Goal: Task Accomplishment & Management: Use online tool/utility

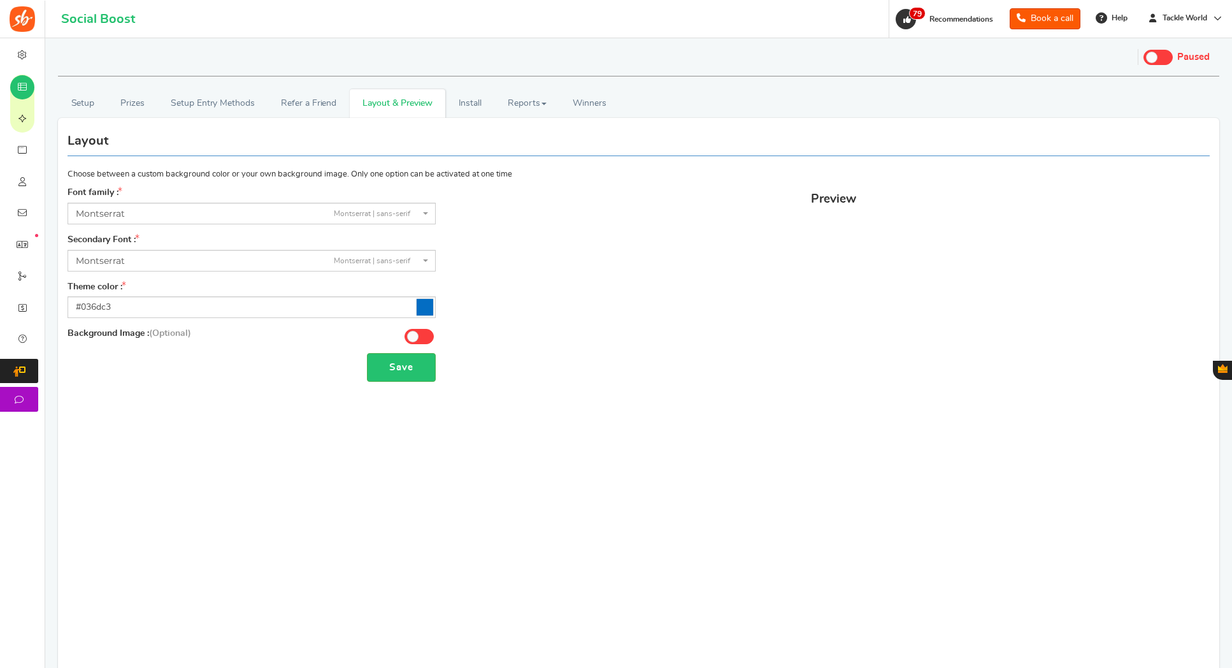
select select "946"
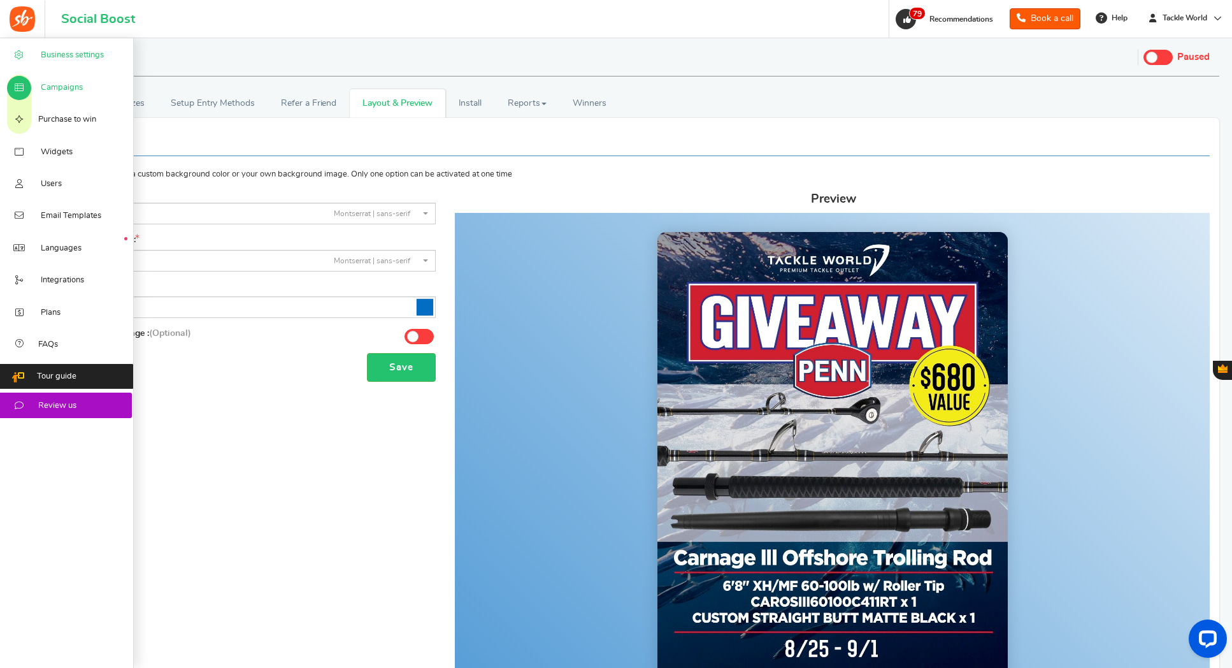
click at [21, 55] on icon at bounding box center [19, 55] width 13 height 10
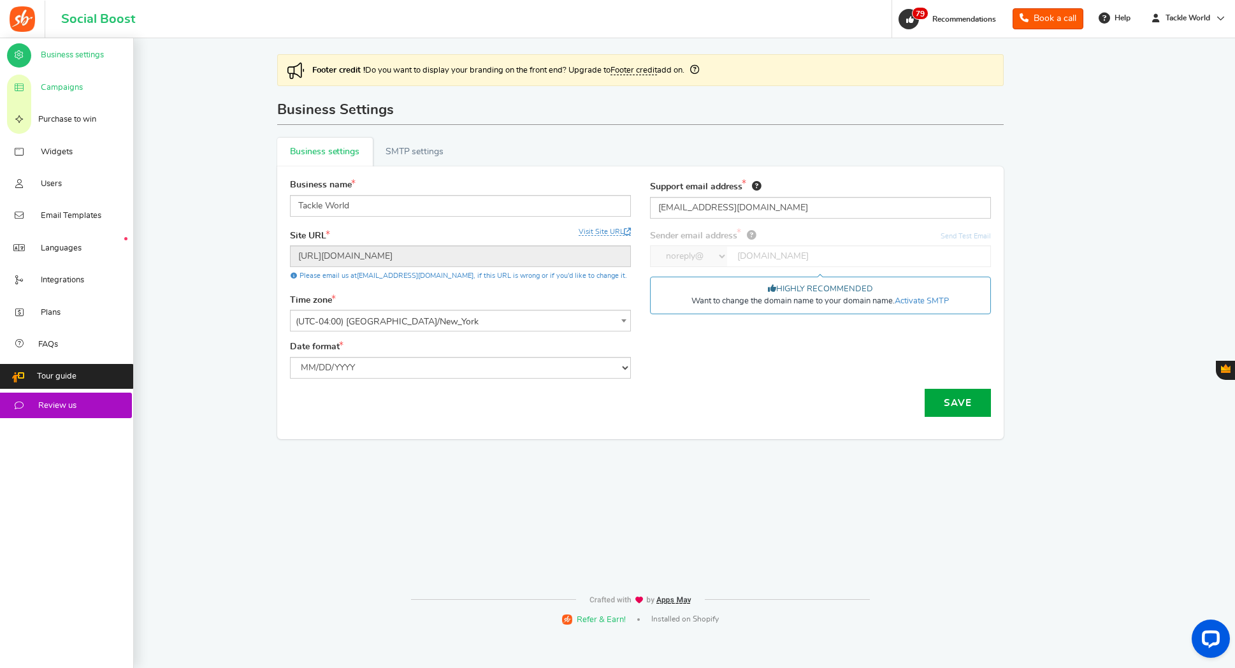
click at [25, 83] on icon at bounding box center [19, 88] width 13 height 10
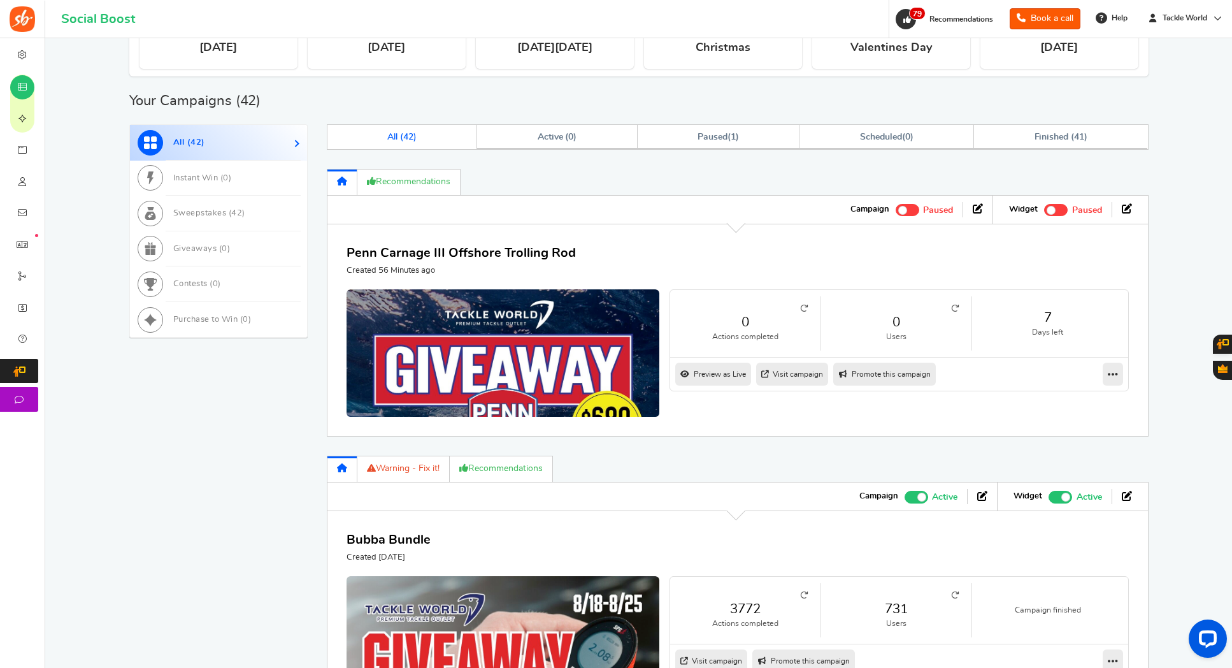
scroll to position [458, 0]
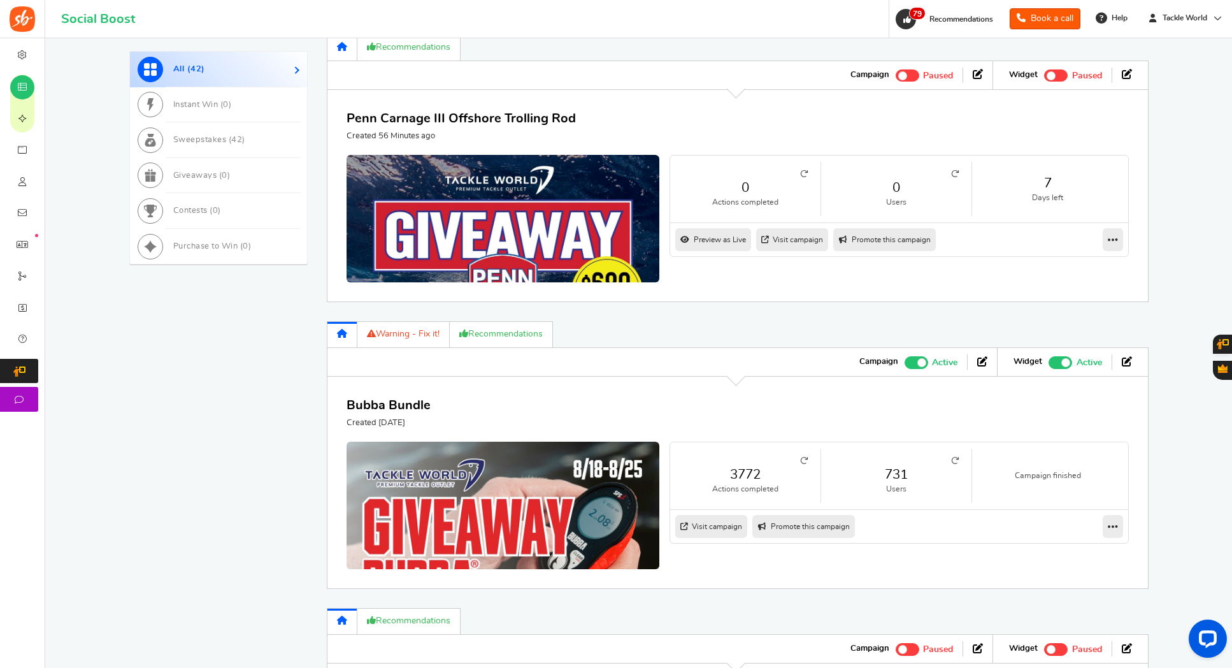
click at [913, 356] on span at bounding box center [917, 362] width 24 height 12
click at [905, 357] on input "Active Paused" at bounding box center [905, 361] width 0 height 8
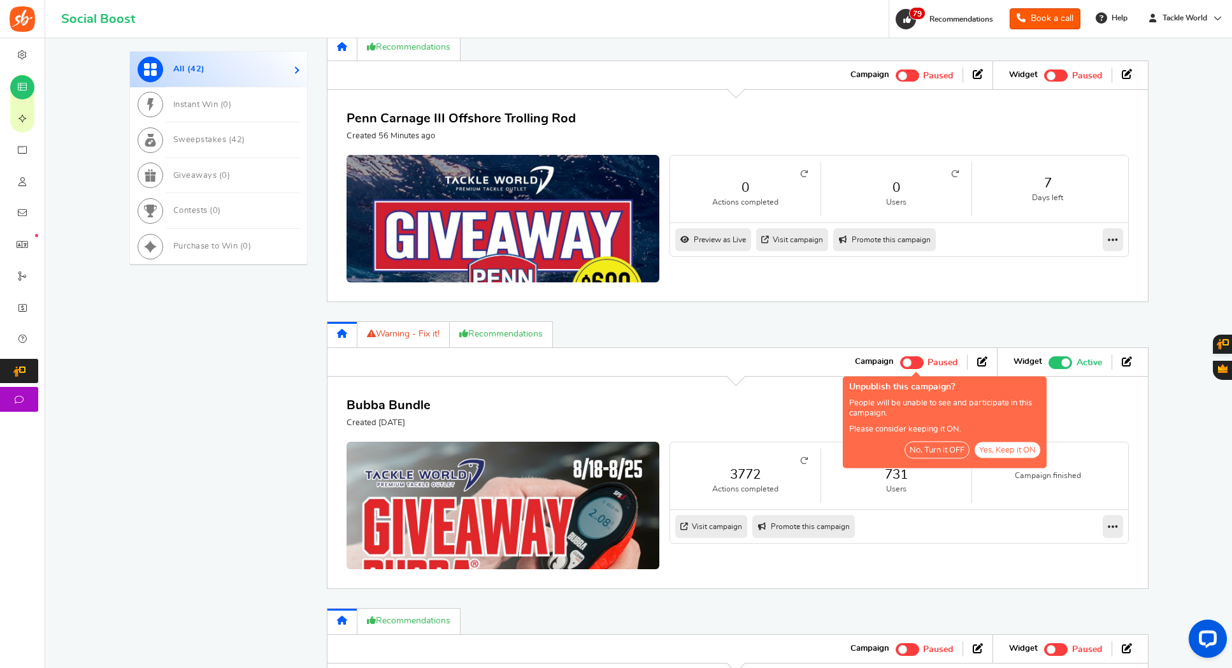
click at [936, 449] on button "No, Turn it OFF" at bounding box center [937, 449] width 65 height 17
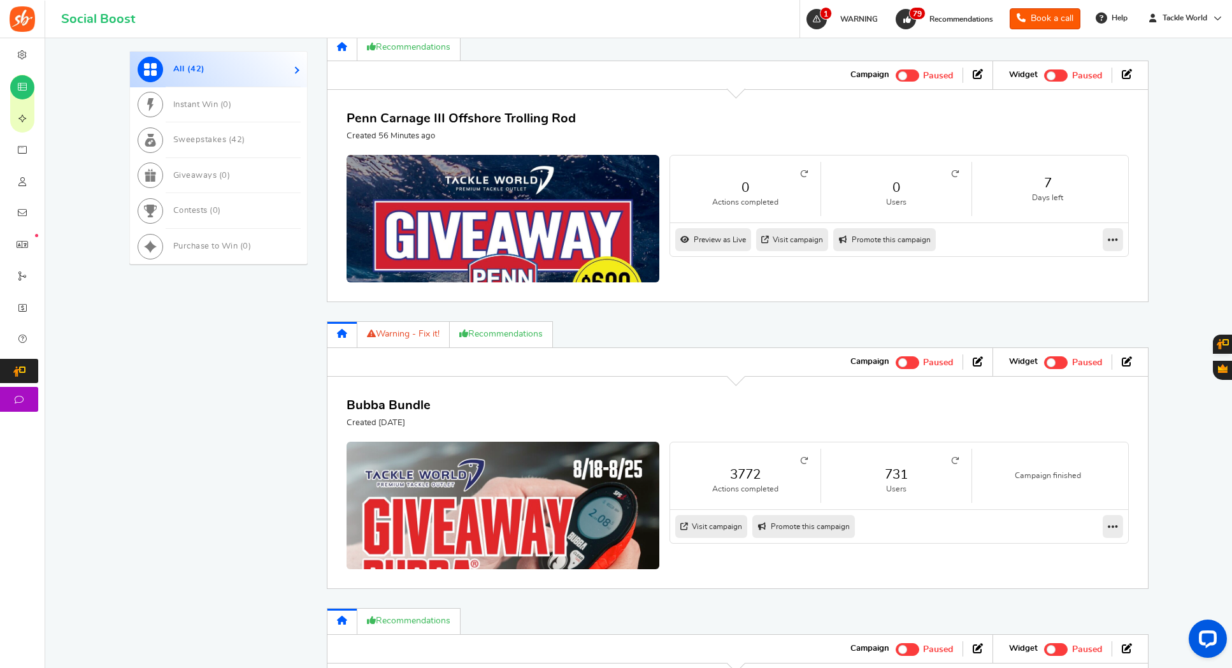
click at [908, 72] on span at bounding box center [908, 75] width 24 height 12
click at [896, 72] on input "Active Paused" at bounding box center [896, 74] width 0 height 8
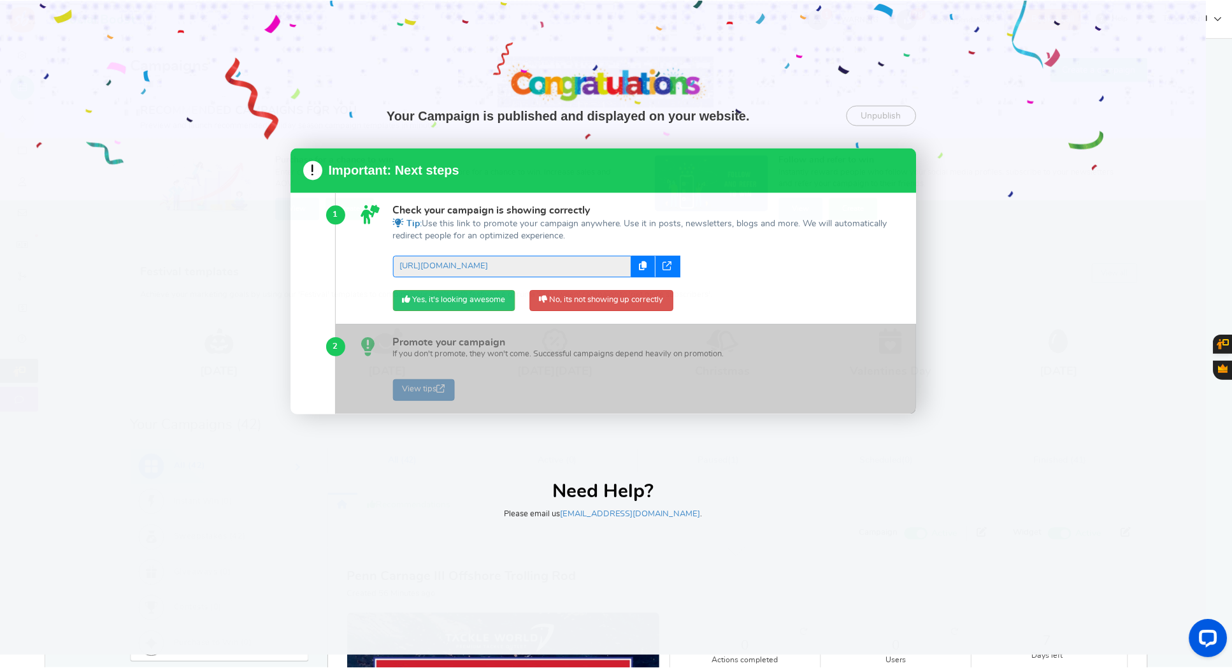
scroll to position [0, 0]
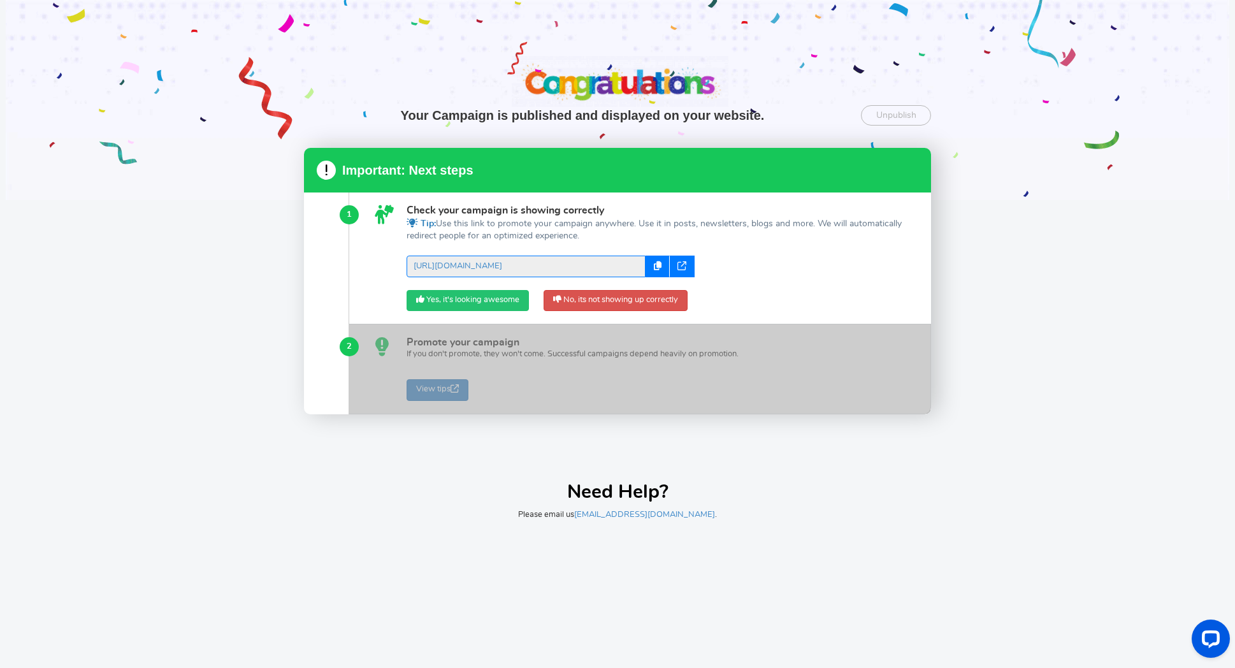
click at [453, 301] on link "Yes, it's looking awesome" at bounding box center [467, 301] width 122 height 22
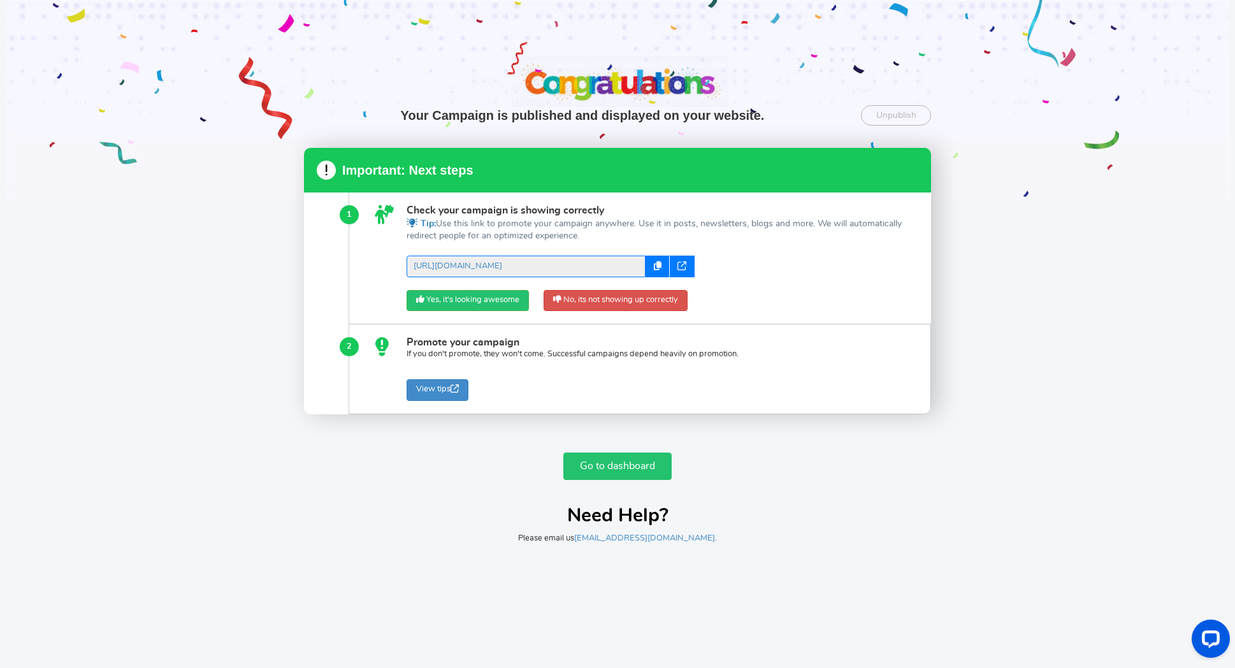
click at [604, 472] on link "Go to dashboard" at bounding box center [617, 465] width 108 height 27
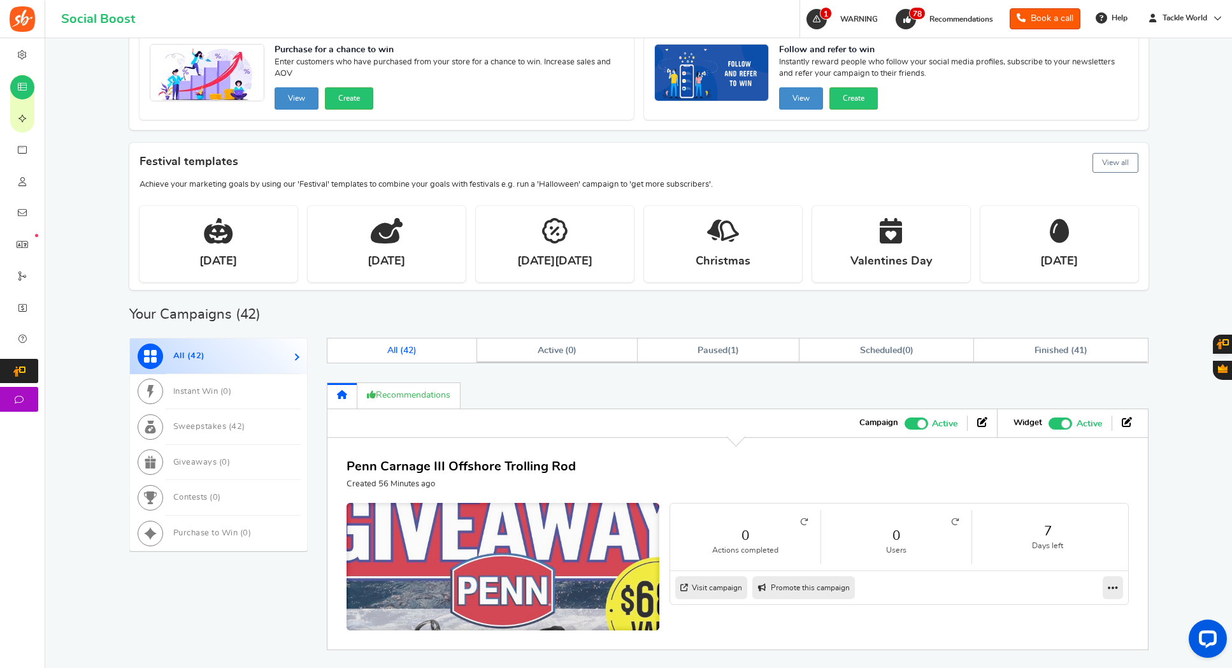
scroll to position [183, 0]
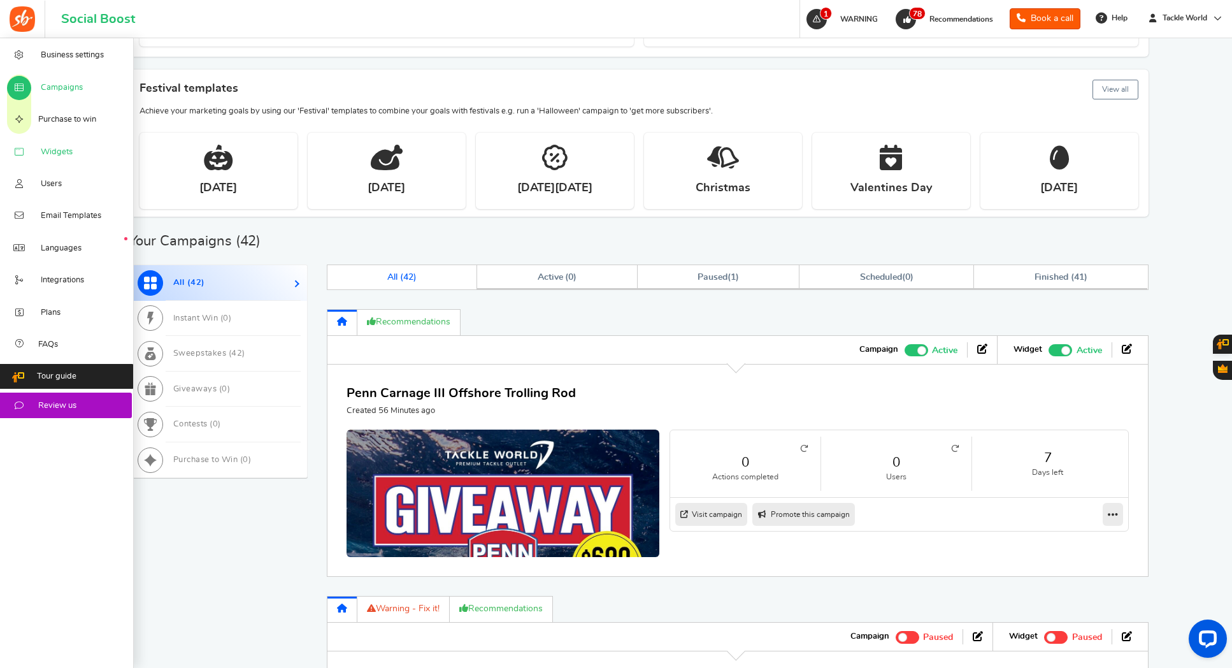
click at [55, 152] on span "Widgets" at bounding box center [57, 152] width 32 height 11
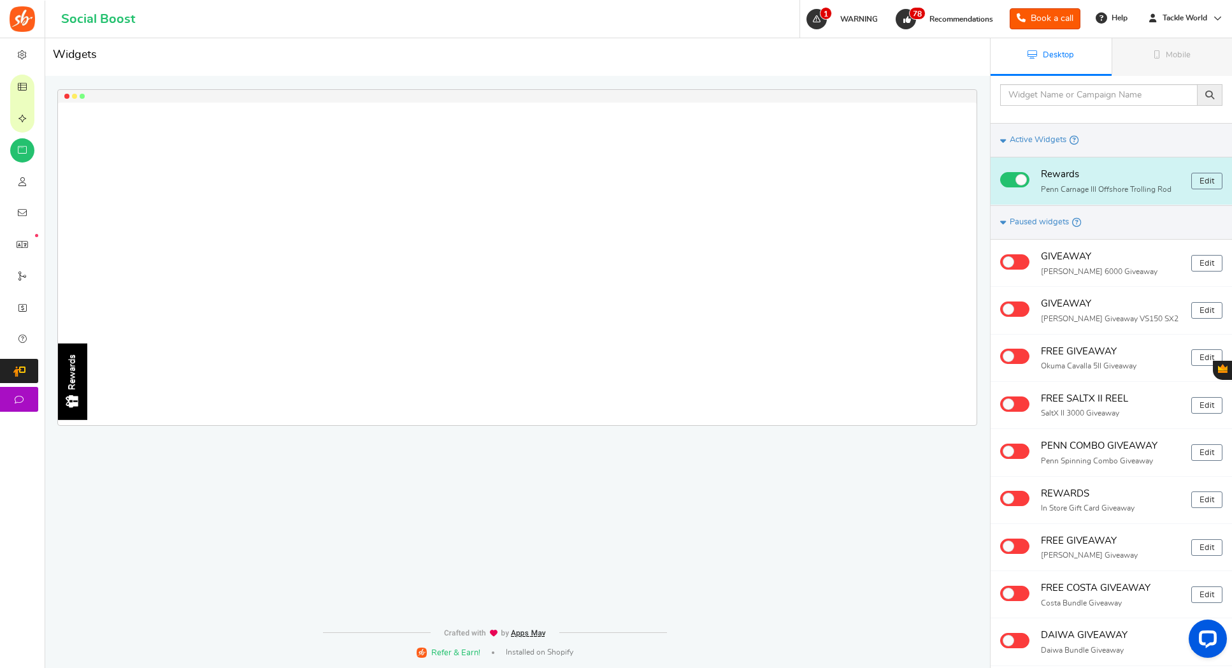
drag, startPoint x: 1214, startPoint y: 183, endPoint x: 1203, endPoint y: 185, distance: 11.7
click at [1214, 183] on link "Edit" at bounding box center [1206, 181] width 31 height 17
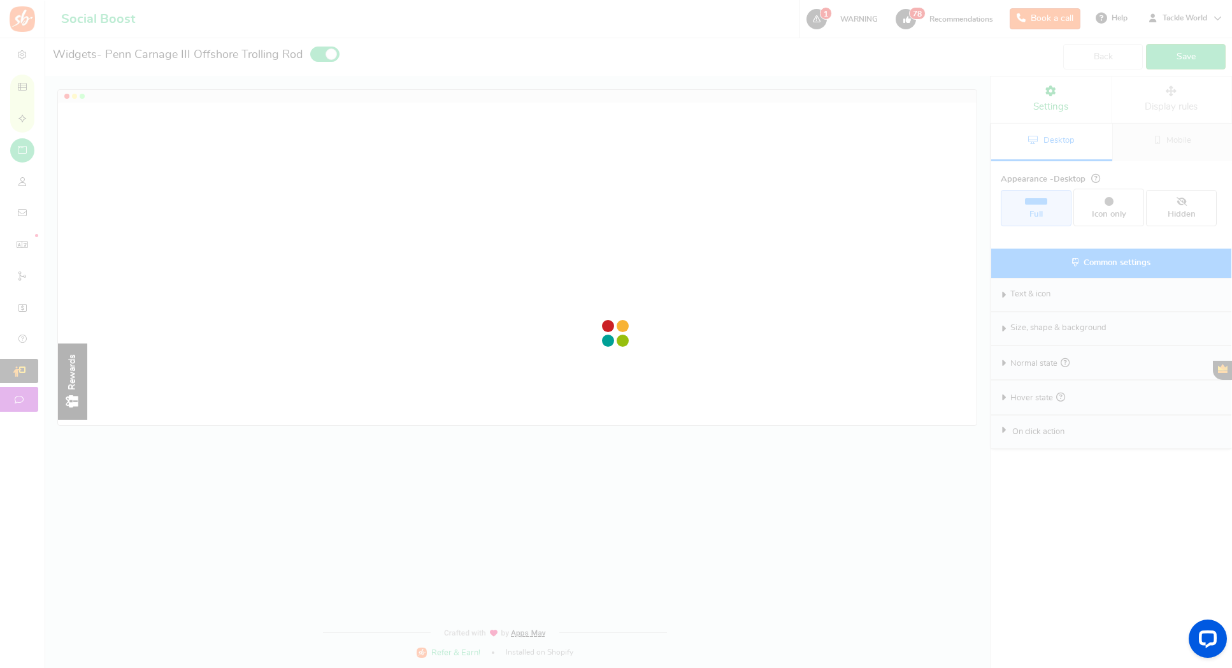
radio input "true"
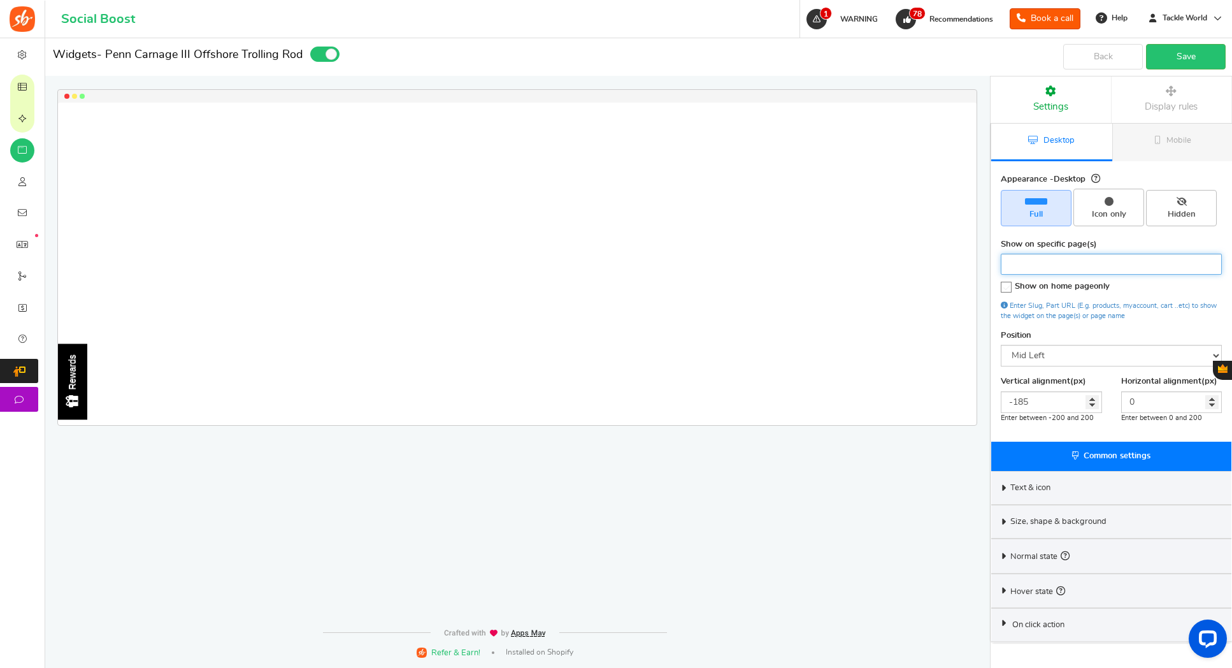
click at [1075, 258] on input "search" at bounding box center [1111, 263] width 213 height 13
click at [1042, 406] on input "-185" at bounding box center [1051, 402] width 101 height 22
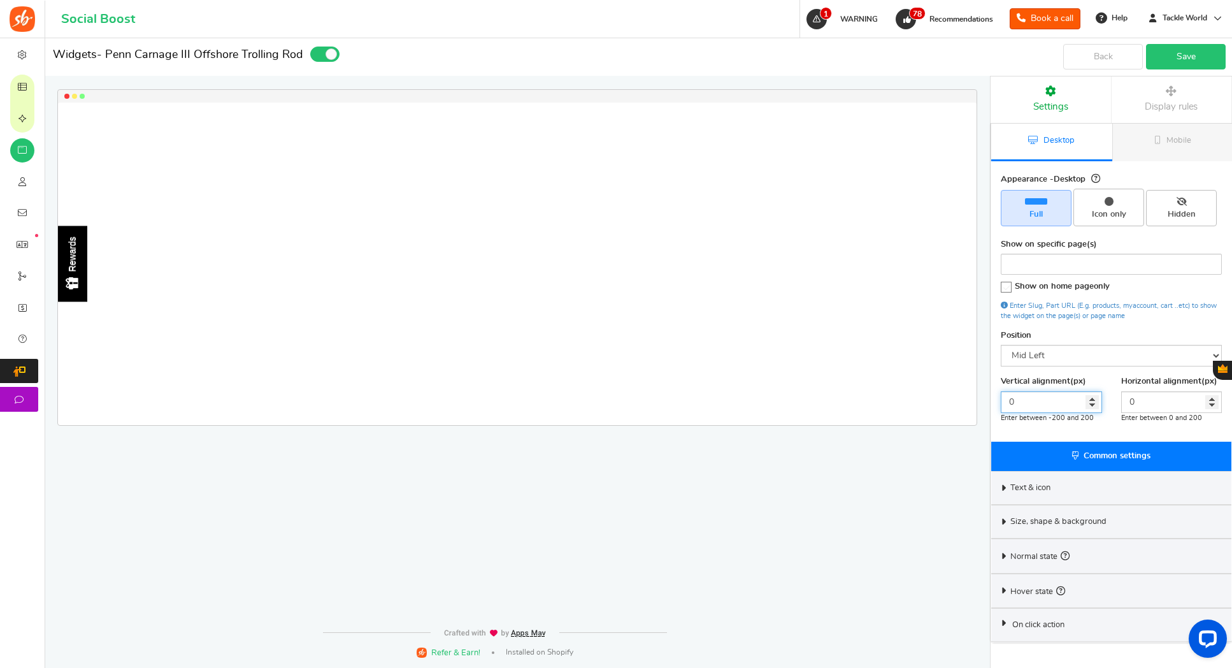
type input "0"
click at [1195, 55] on link "Save" at bounding box center [1186, 56] width 80 height 25
click at [1176, 143] on span "Mobile" at bounding box center [1179, 140] width 25 height 8
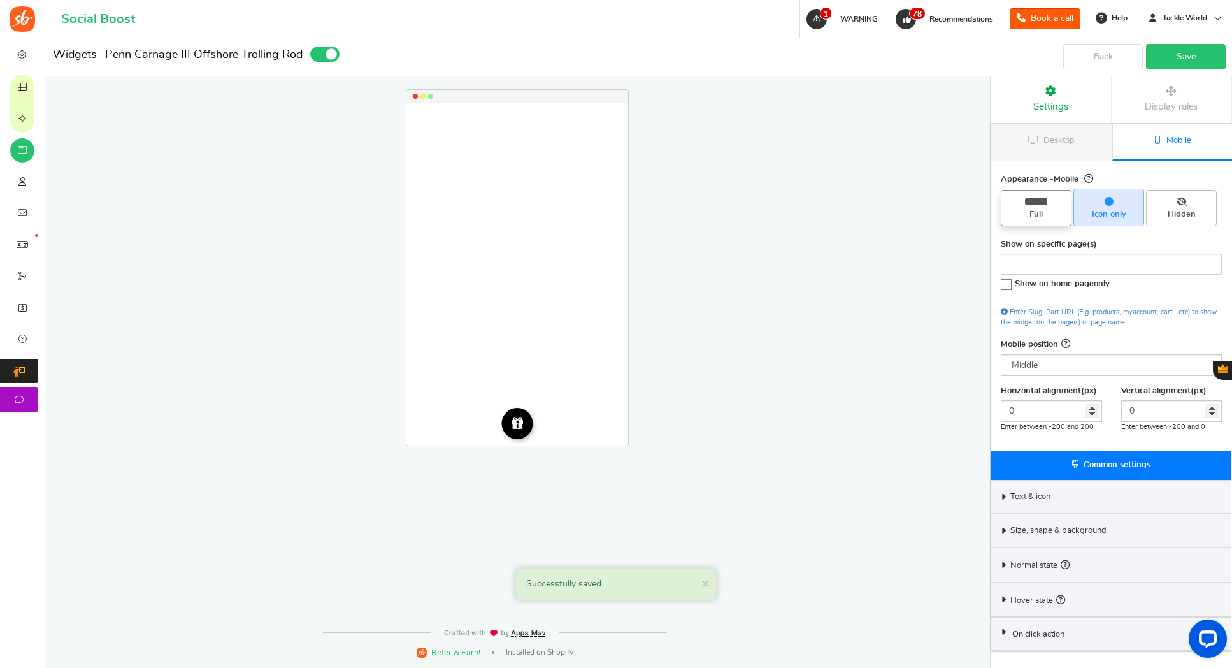
click at [1042, 215] on span "Full" at bounding box center [1036, 214] width 59 height 11
click at [1042, 201] on input "Full" at bounding box center [1041, 196] width 8 height 8
radio input "true"
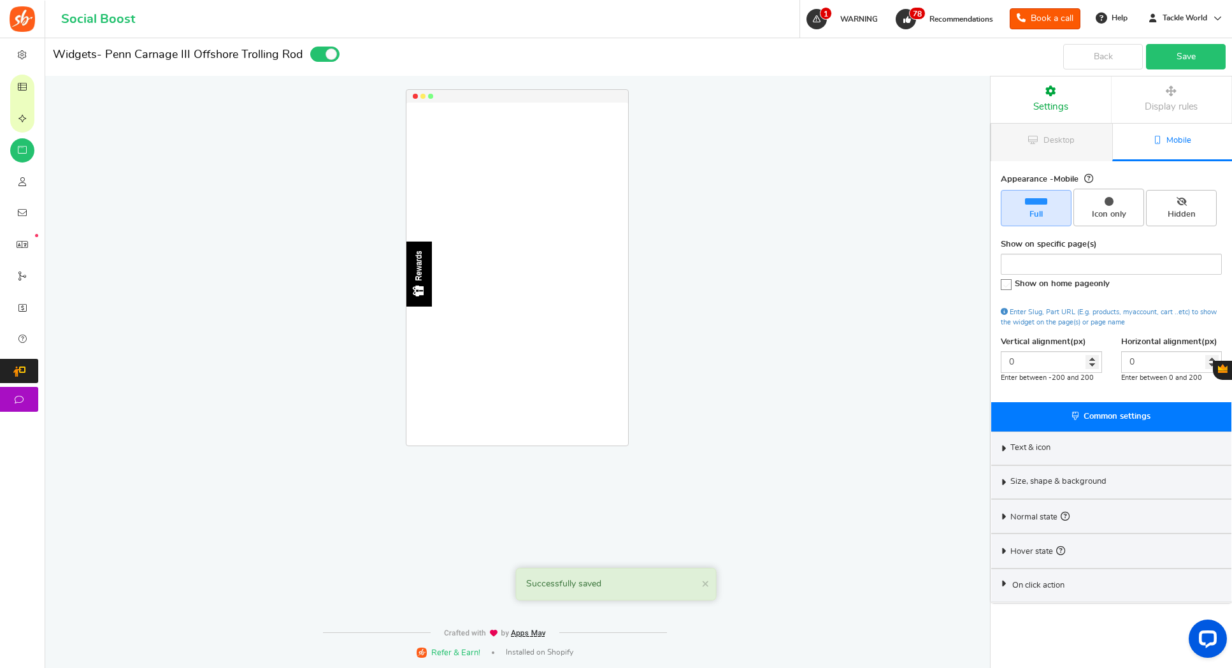
click at [1189, 57] on link "Save" at bounding box center [1186, 56] width 80 height 25
click at [1095, 441] on div "Text & icon" at bounding box center [1111, 448] width 240 height 34
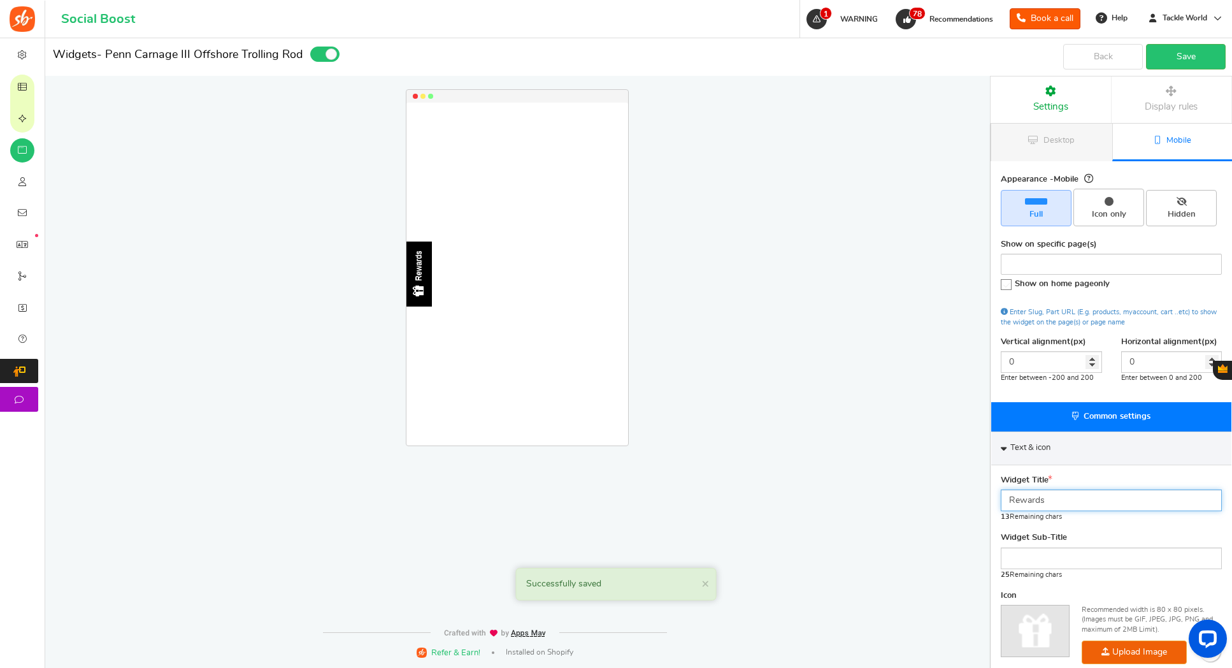
click at [1054, 498] on input "Rewards" at bounding box center [1111, 500] width 221 height 22
type input "FREE GIVEAWAY"
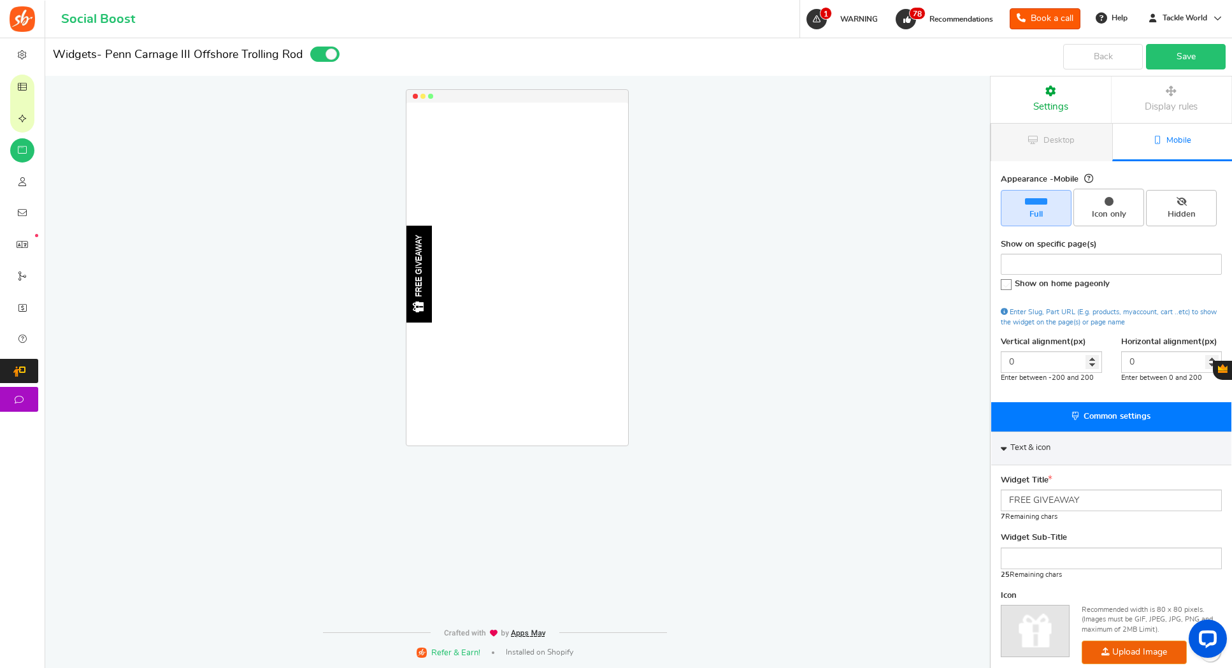
click at [1196, 61] on link "Save" at bounding box center [1186, 56] width 80 height 25
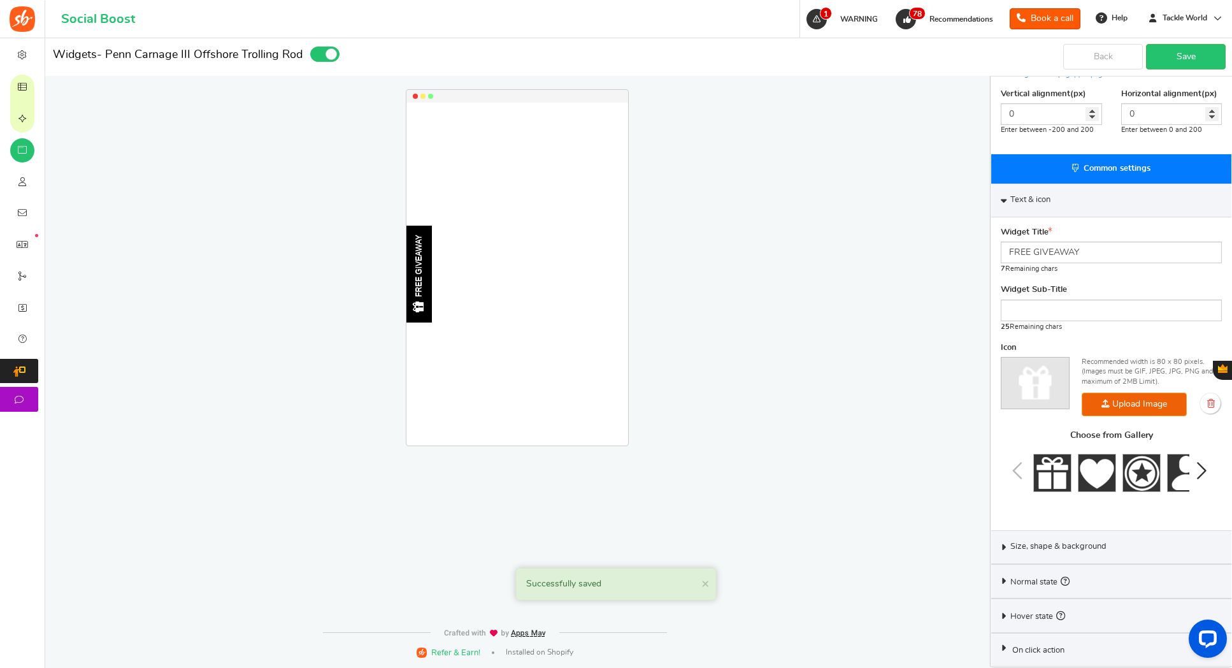
click at [1058, 544] on span "Size, shape & background" at bounding box center [1058, 546] width 96 height 11
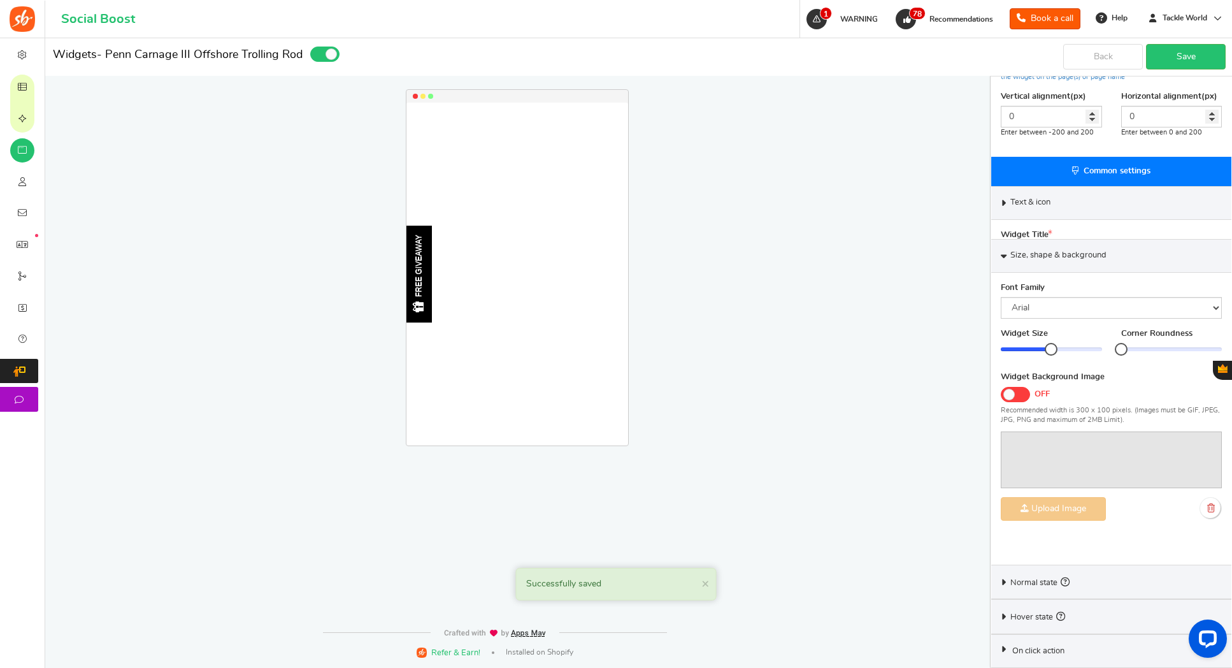
scroll to position [207, 0]
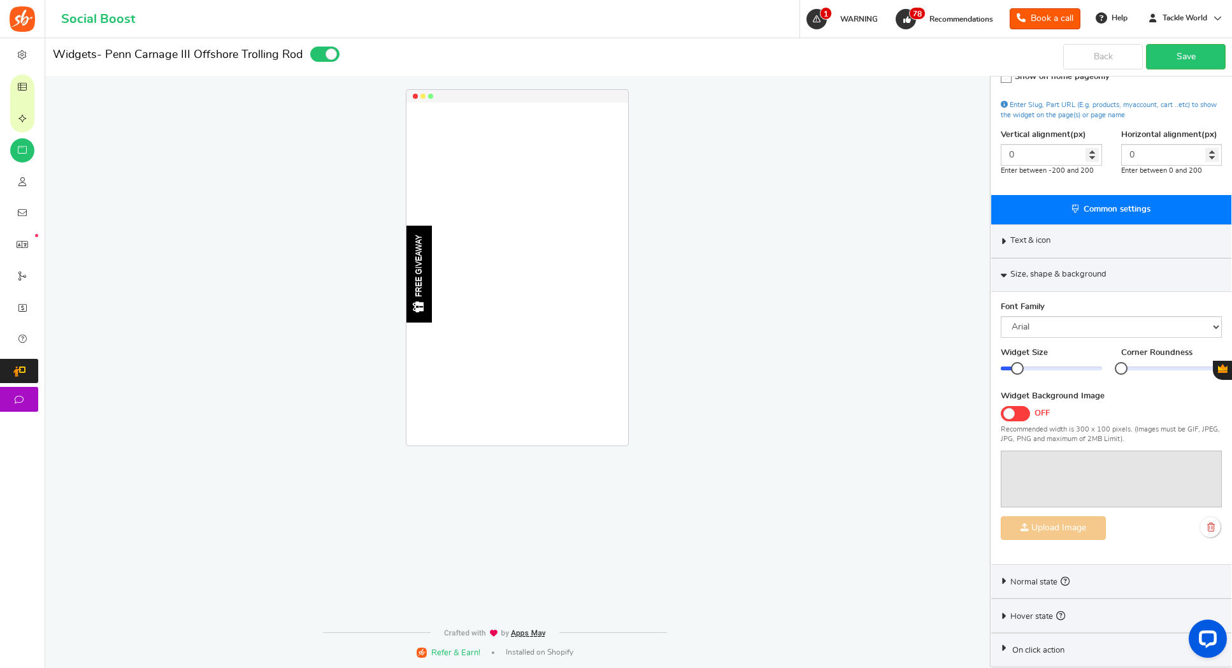
drag, startPoint x: 1050, startPoint y: 368, endPoint x: 1175, endPoint y: 228, distance: 187.2
click at [1014, 370] on div at bounding box center [1017, 368] width 13 height 13
click at [1209, 58] on link "Save" at bounding box center [1186, 56] width 80 height 25
click at [1203, 64] on link "Save" at bounding box center [1186, 56] width 80 height 25
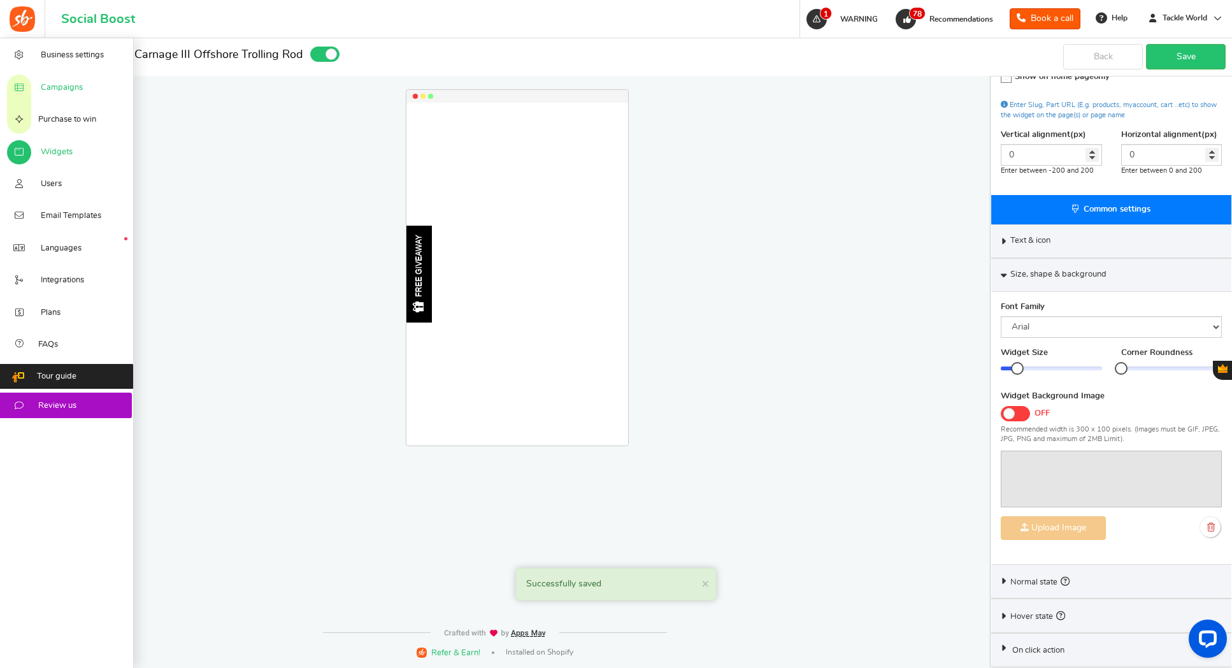
click at [63, 87] on span "Campaigns" at bounding box center [62, 87] width 42 height 11
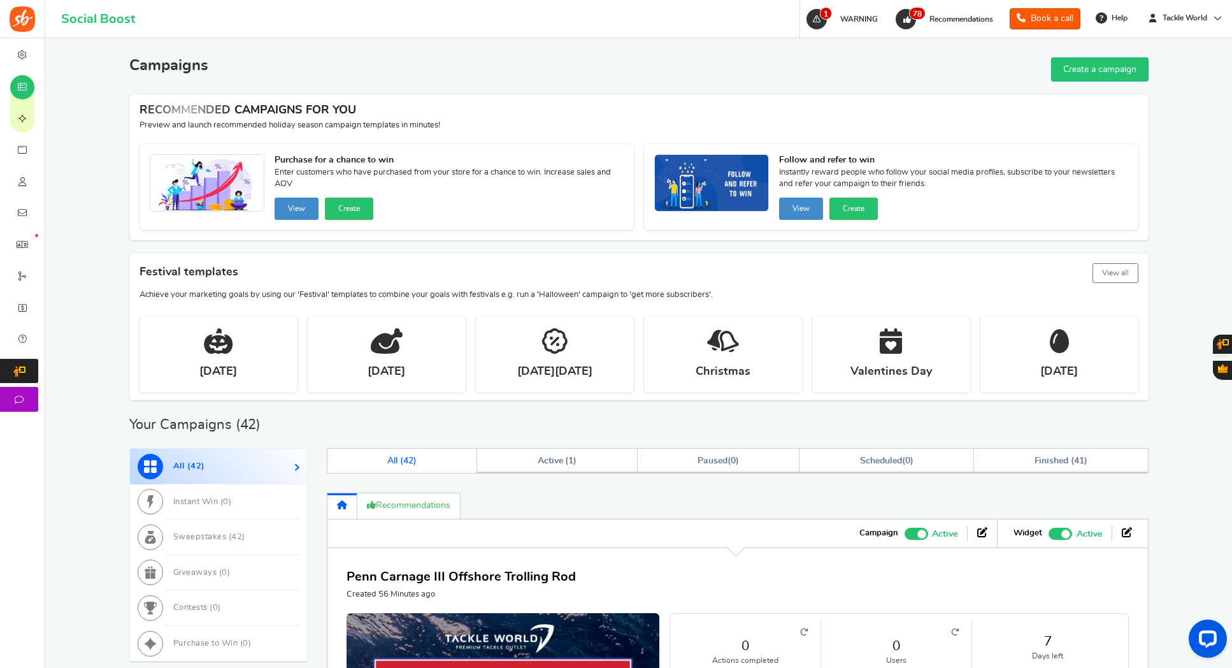
scroll to position [101, 0]
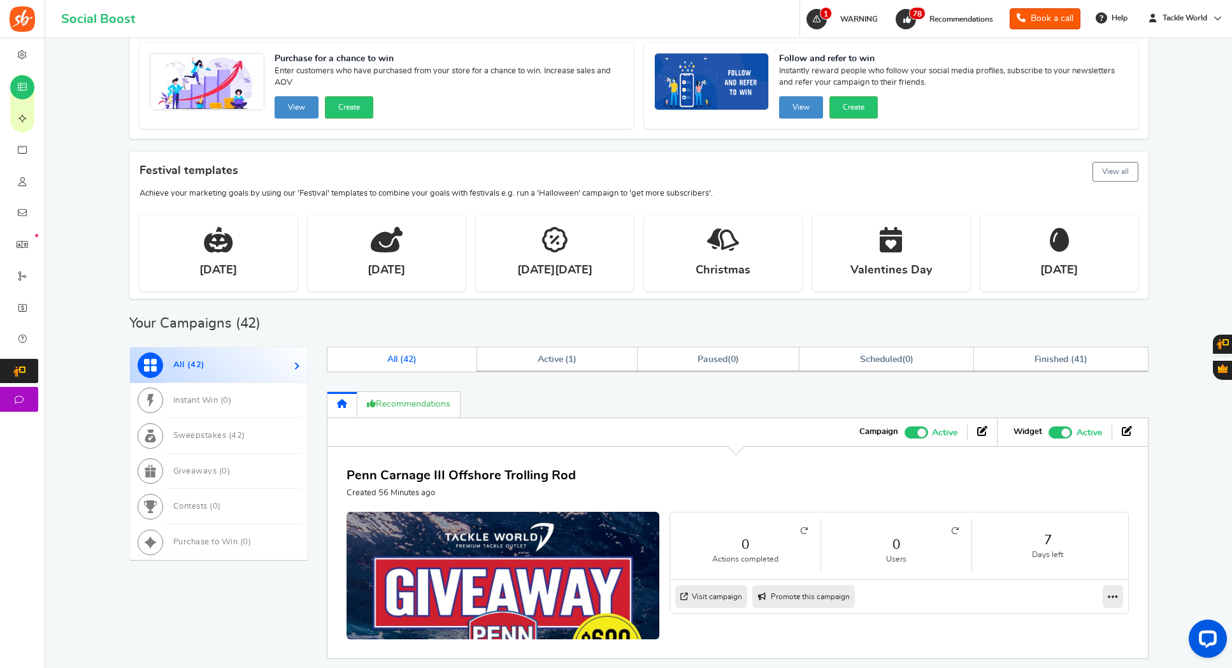
click at [900, 547] on link "0" at bounding box center [896, 544] width 125 height 18
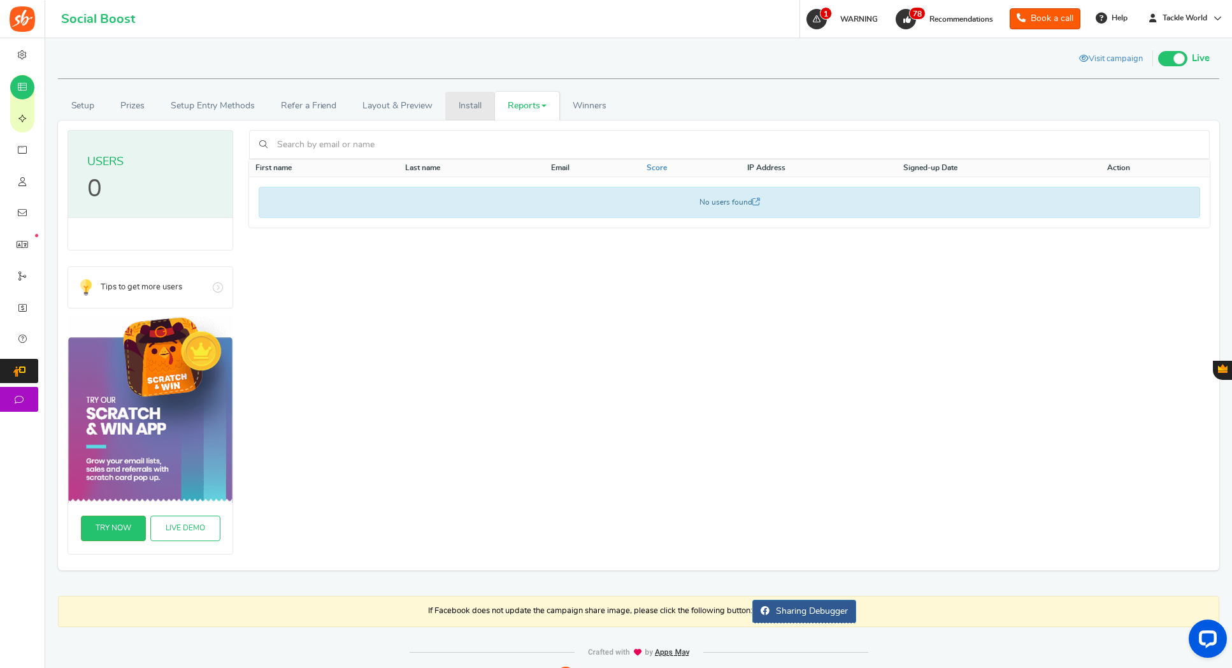
click at [465, 106] on link "Install" at bounding box center [470, 106] width 50 height 29
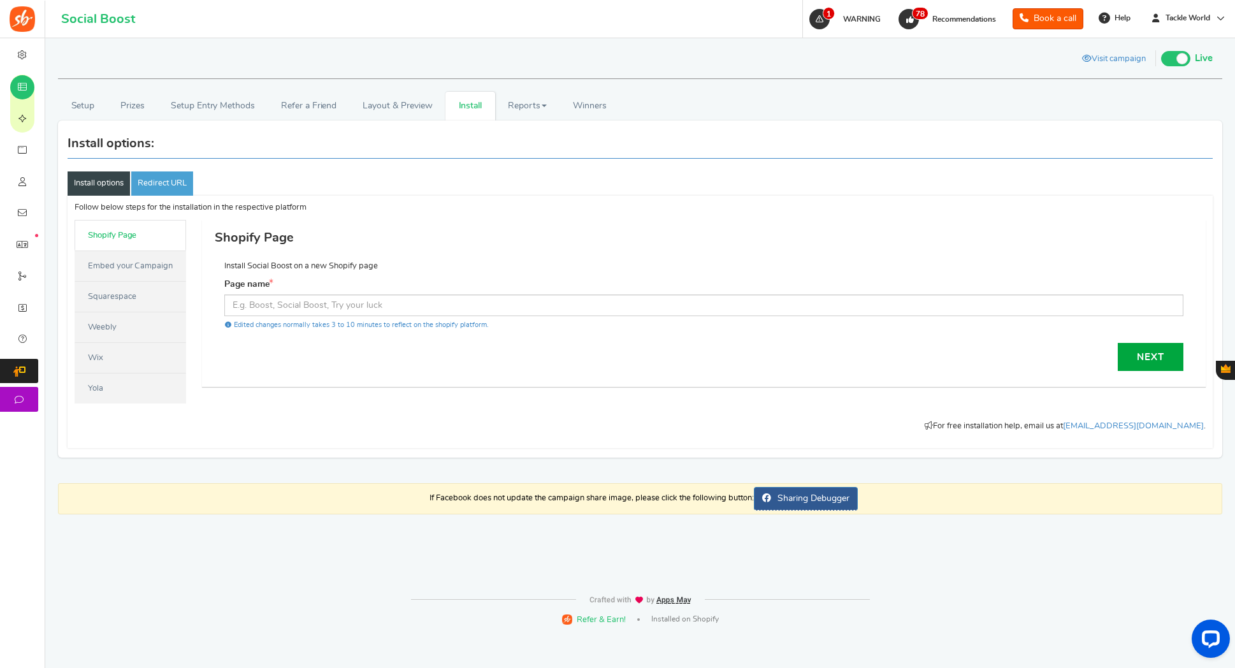
click at [105, 264] on link "Embed your Campaign" at bounding box center [130, 265] width 111 height 31
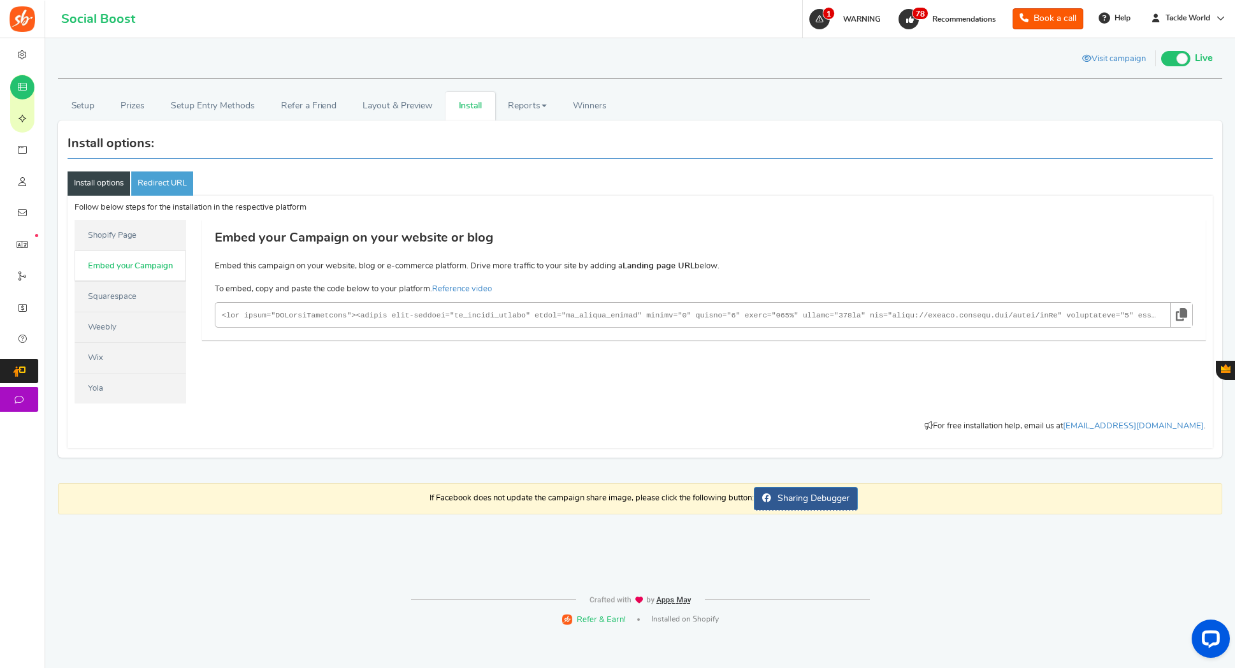
click at [1182, 308] on icon at bounding box center [1180, 315] width 11 height 24
